Goal: Transaction & Acquisition: Purchase product/service

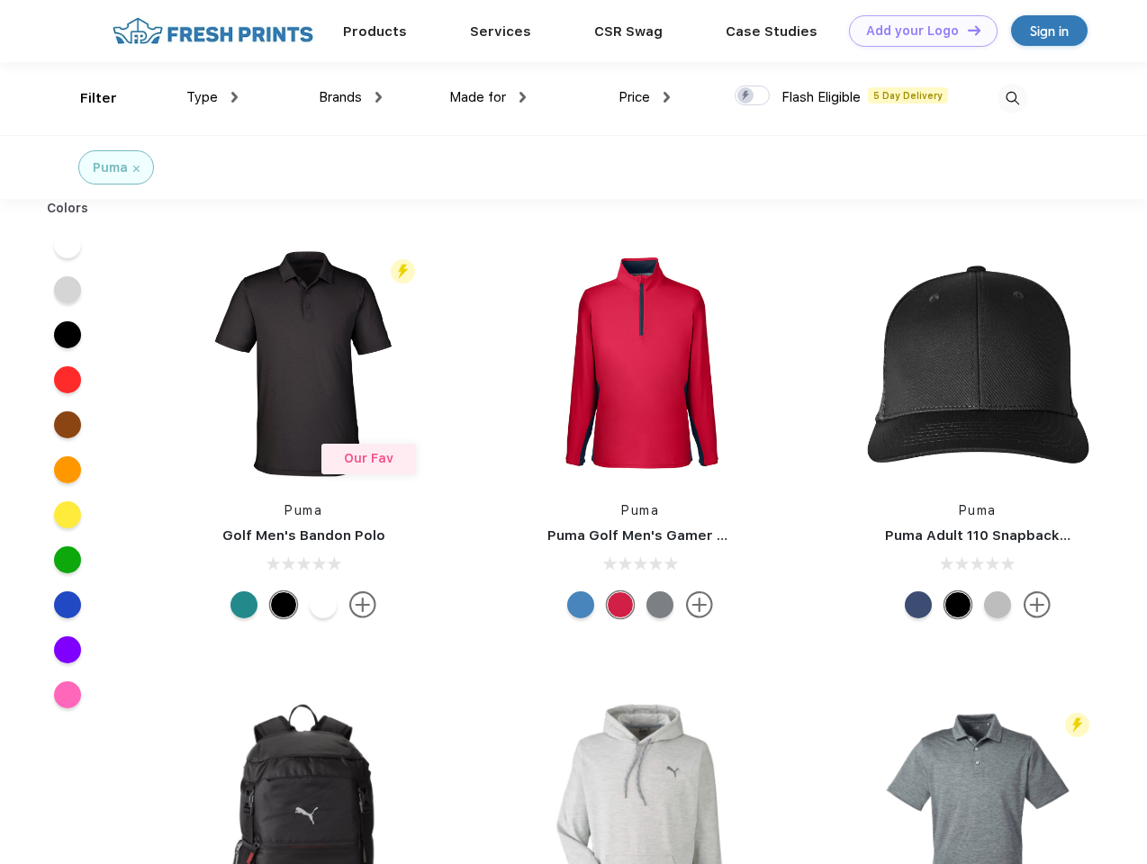
click at [917, 31] on link "Add your Logo Design Tool" at bounding box center [923, 31] width 149 height 32
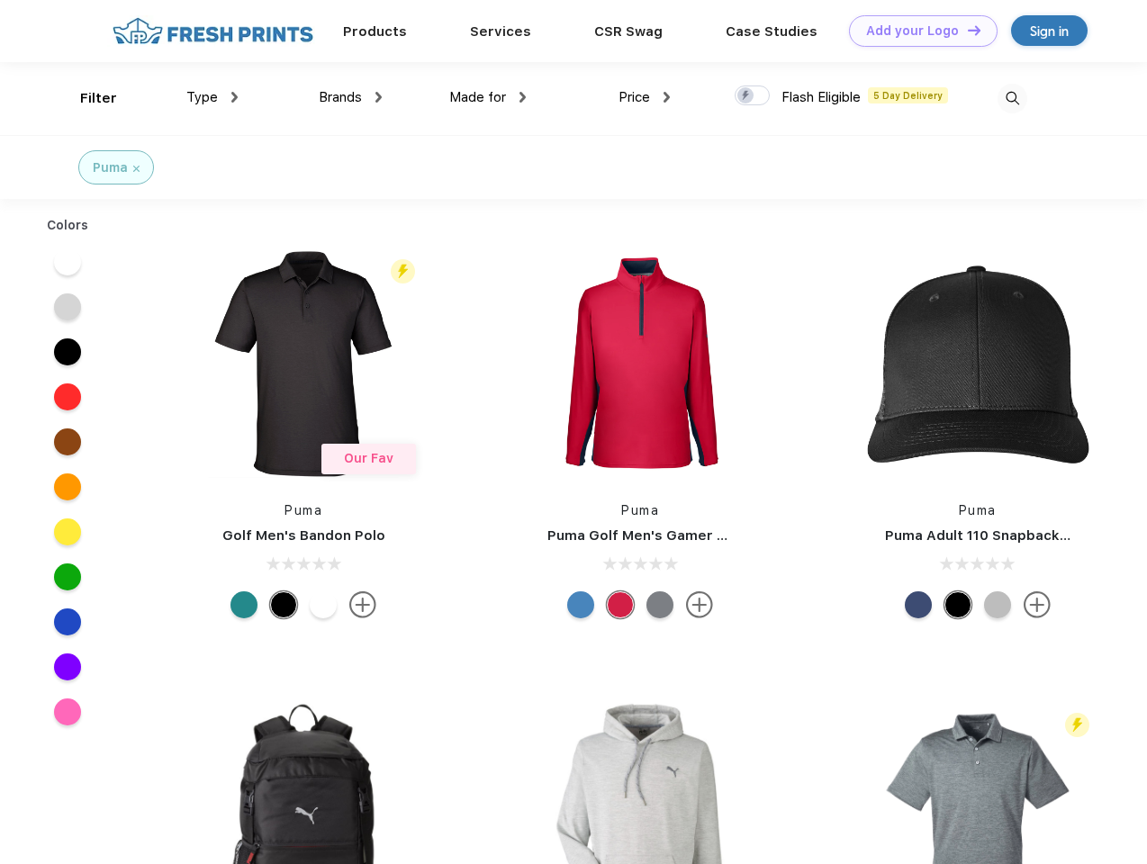
click at [0, 0] on div "Design Tool" at bounding box center [0, 0] width 0 height 0
click at [966, 30] on link "Add your Logo Design Tool" at bounding box center [923, 31] width 149 height 32
click at [86, 98] on div "Filter" at bounding box center [98, 98] width 37 height 21
click at [212, 97] on span "Type" at bounding box center [202, 97] width 32 height 16
click at [350, 97] on span "Brands" at bounding box center [340, 97] width 43 height 16
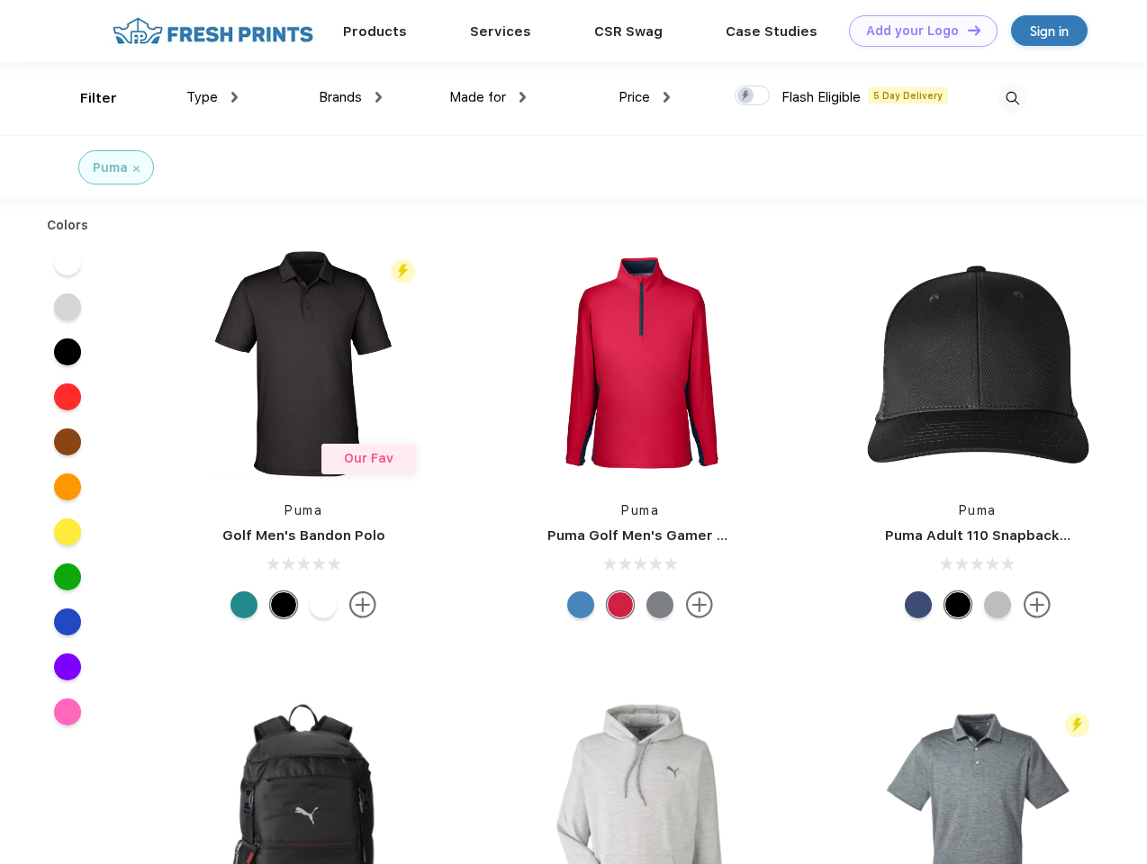
click at [488, 97] on span "Made for" at bounding box center [477, 97] width 57 height 16
click at [645, 97] on span "Price" at bounding box center [635, 97] width 32 height 16
click at [753, 96] on div at bounding box center [752, 96] width 35 height 20
click at [746, 96] on input "checkbox" at bounding box center [741, 91] width 12 height 12
click at [1012, 98] on img at bounding box center [1013, 99] width 30 height 30
